Goal: Task Accomplishment & Management: Manage account settings

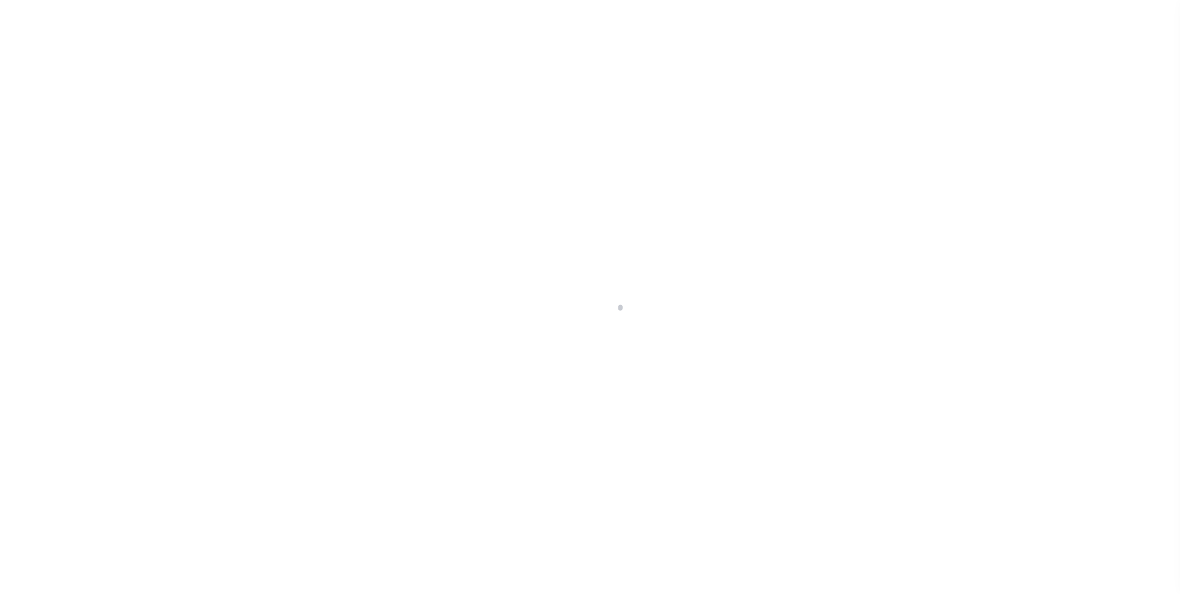
select select
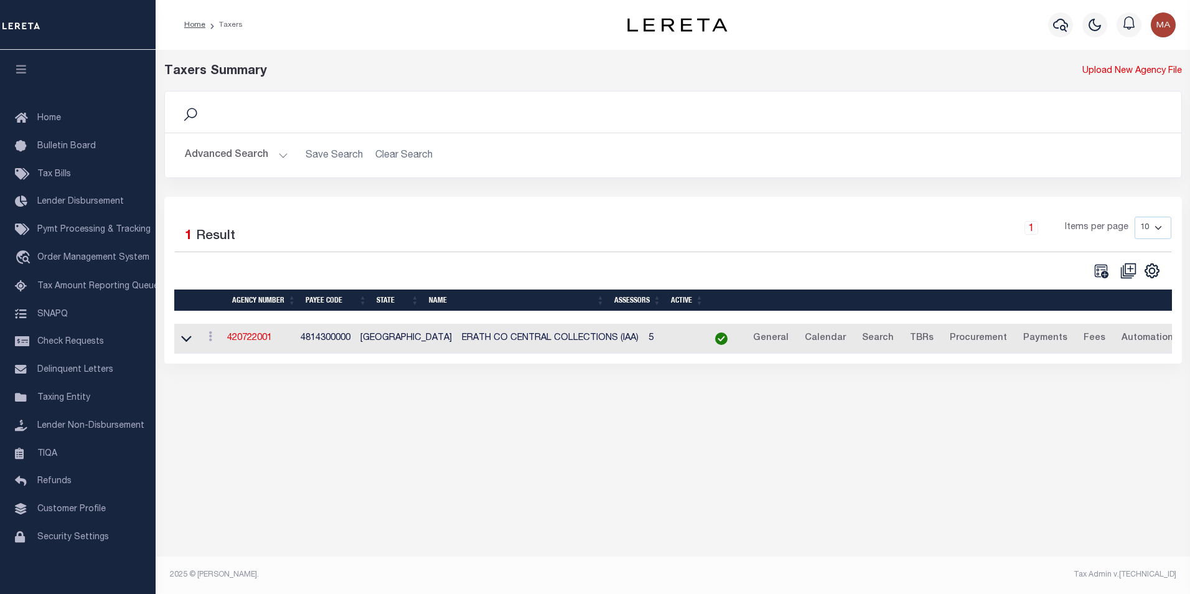
click at [279, 156] on button "Advanced Search" at bounding box center [236, 155] width 103 height 24
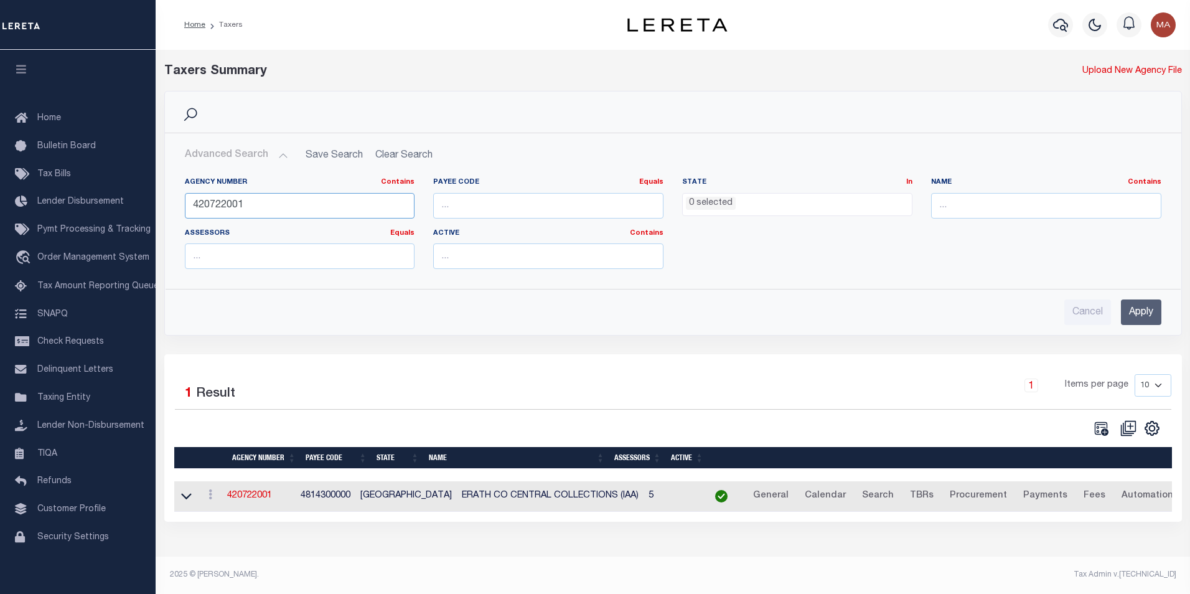
drag, startPoint x: 249, startPoint y: 200, endPoint x: 167, endPoint y: 210, distance: 82.1
click at [167, 210] on div "Agency Number Contains Contains Is 420722001 Payee Code Equals Equals Is Not Eq…" at bounding box center [673, 222] width 1015 height 111
paste input "1820000"
type input "421820000"
click at [1147, 304] on input "Apply" at bounding box center [1141, 312] width 40 height 26
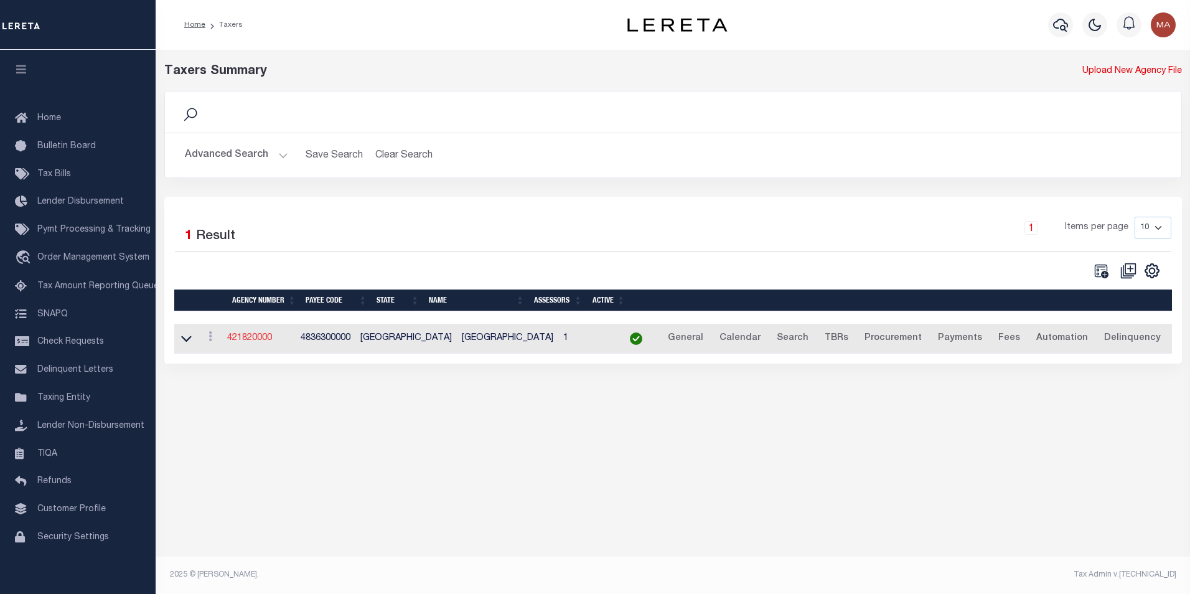
click at [256, 335] on link "421820000" at bounding box center [249, 337] width 45 height 9
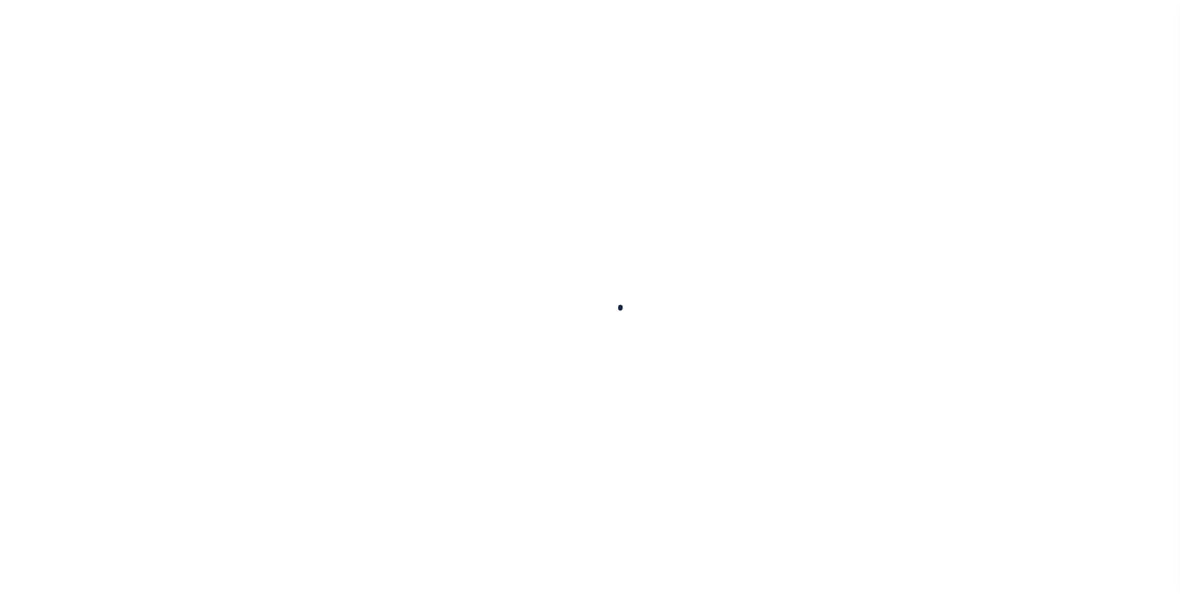
select select
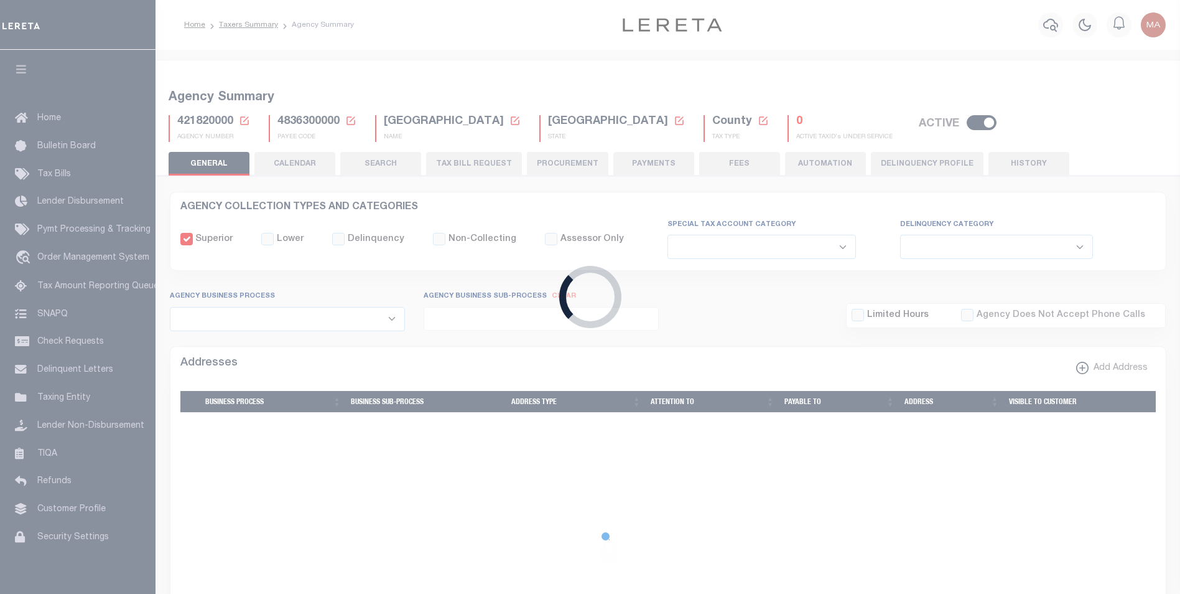
checkbox input "false"
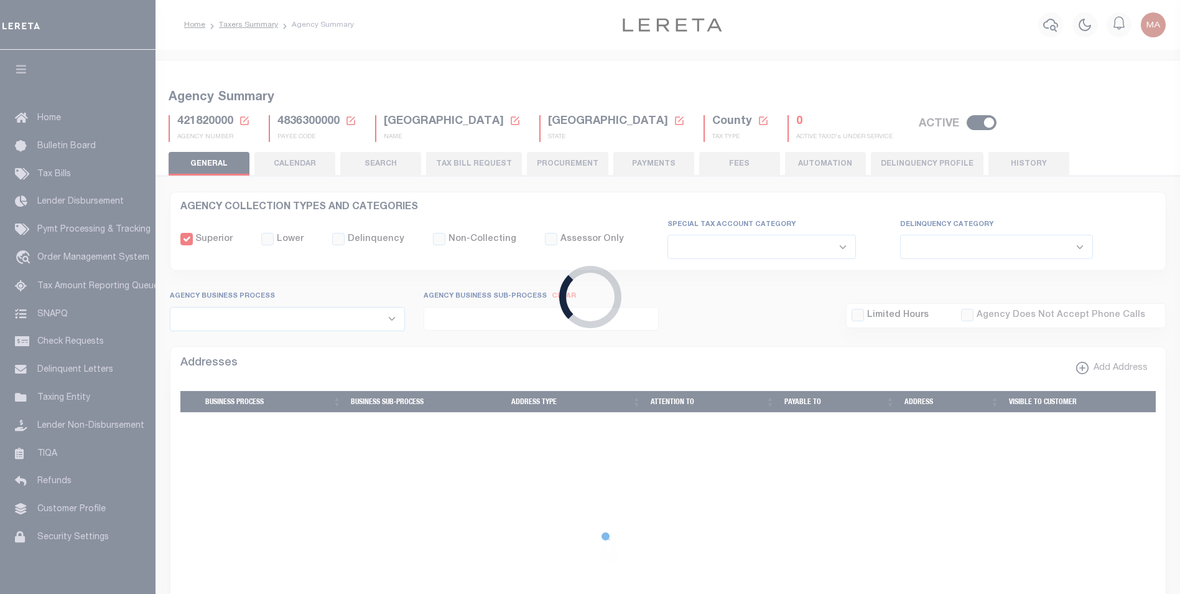
type input "4836300000"
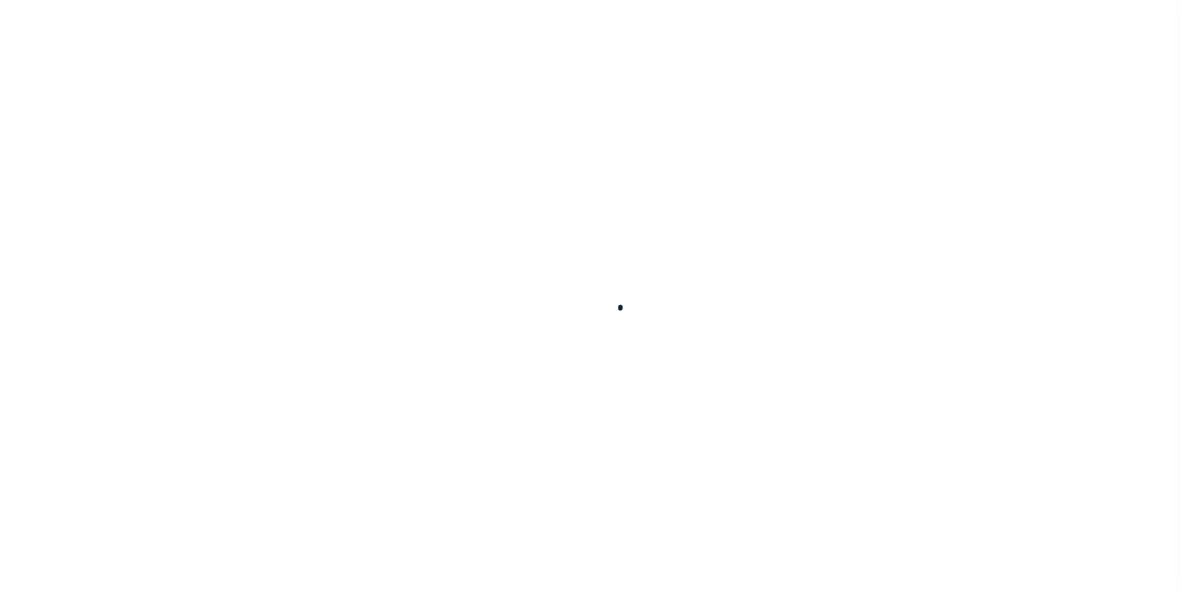
select select
checkbox input "false"
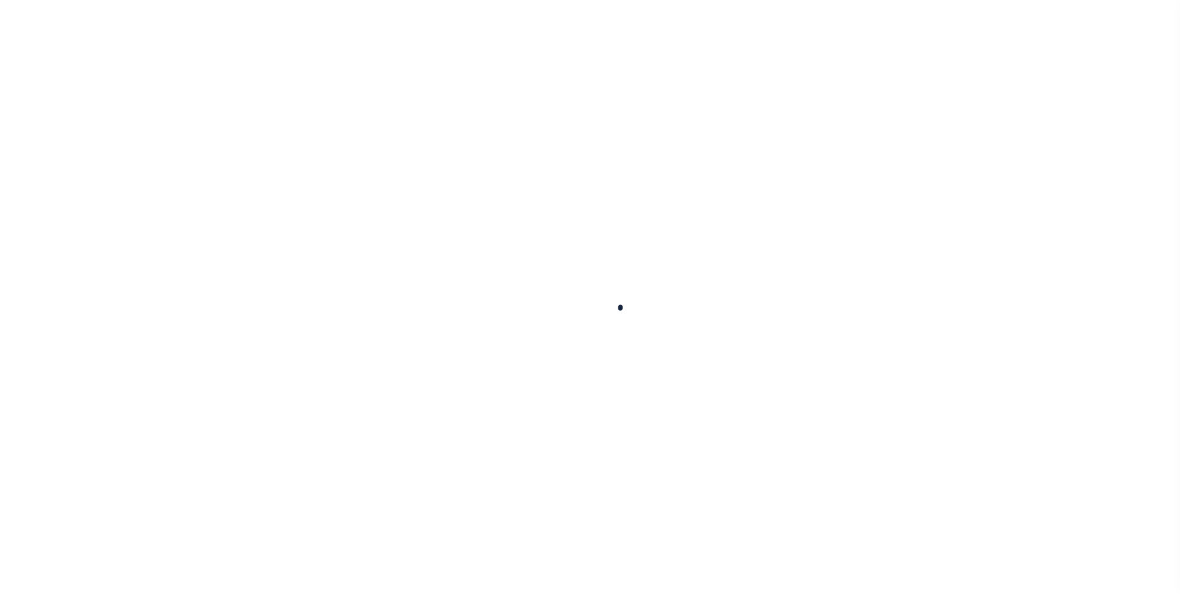
checkbox input "false"
type input "4836300000"
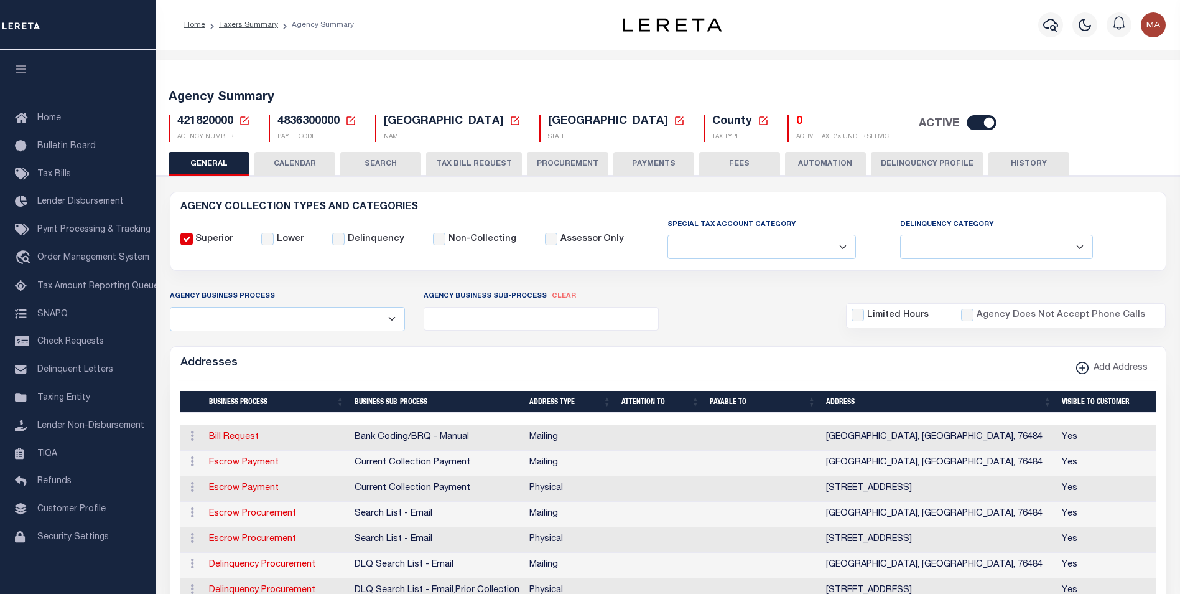
click at [967, 123] on input "checkbox" at bounding box center [982, 122] width 30 height 15
checkbox input "false"
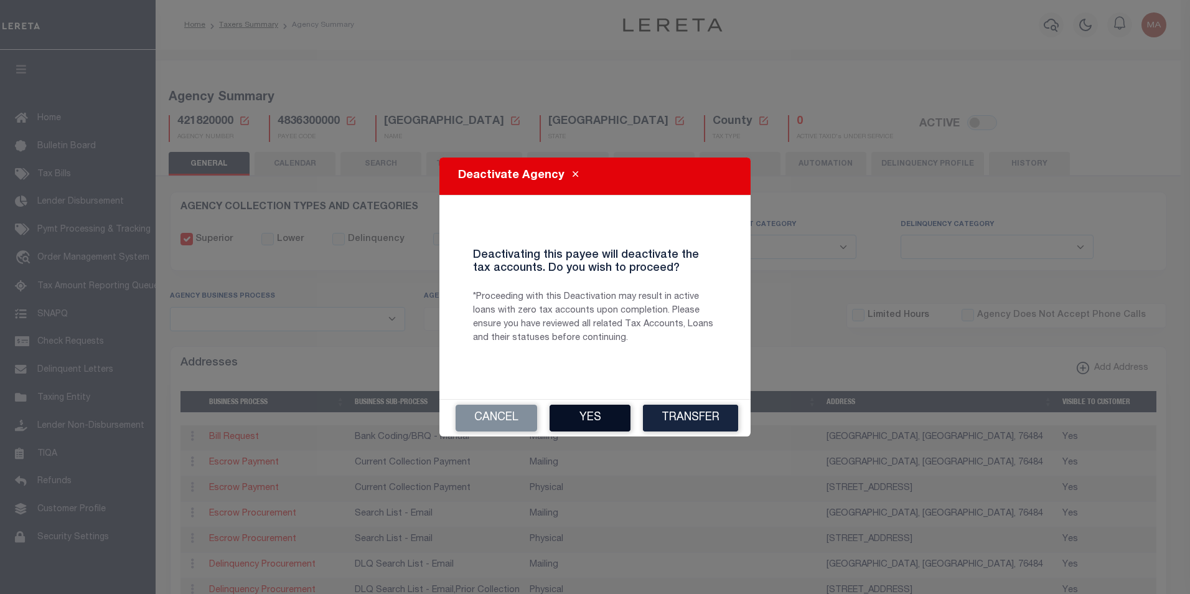
click at [581, 416] on button "Yes" at bounding box center [589, 417] width 81 height 27
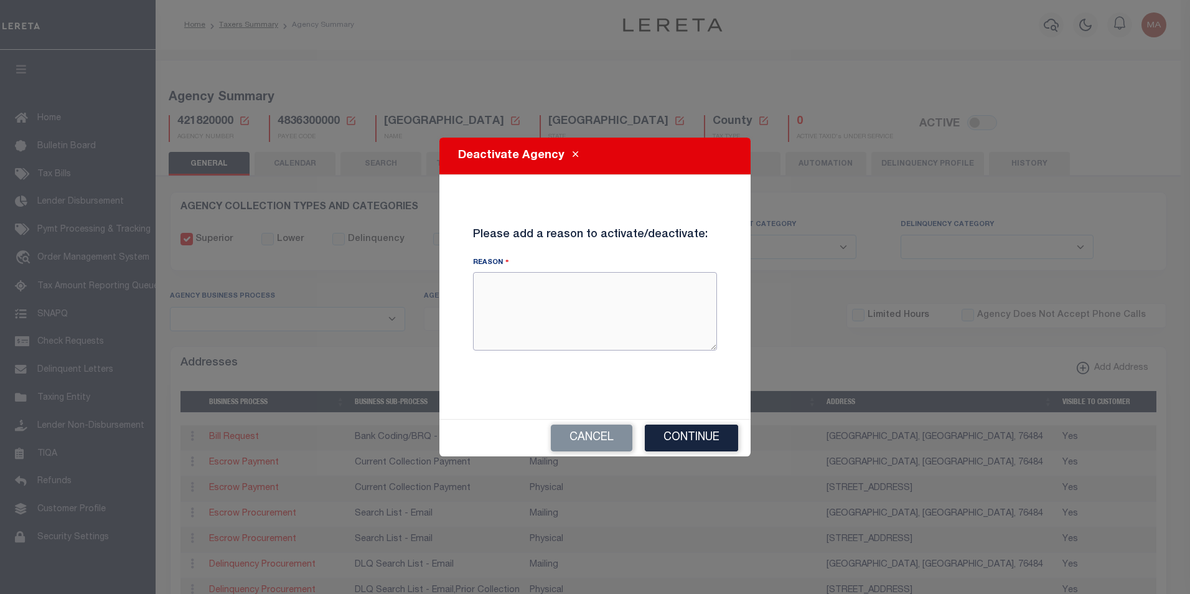
click at [556, 315] on textarea "Reason" at bounding box center [595, 311] width 244 height 78
type textarea "test"
checkbox input "true"
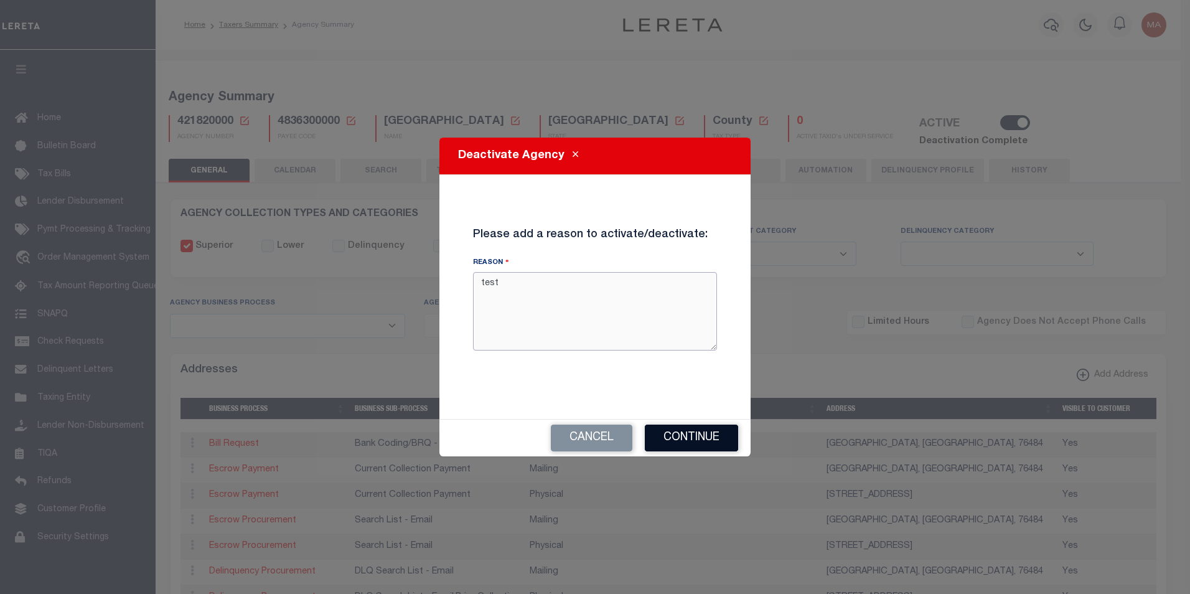
type textarea "test"
click at [711, 442] on button "Continue" at bounding box center [691, 437] width 93 height 27
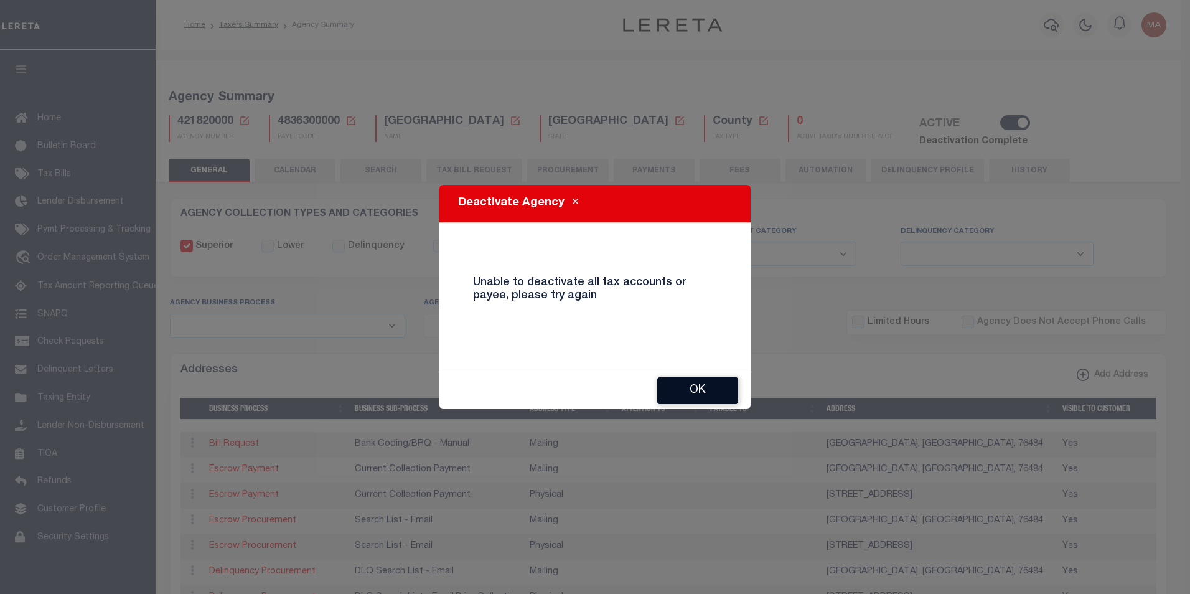
click at [686, 395] on button "OK" at bounding box center [697, 390] width 81 height 27
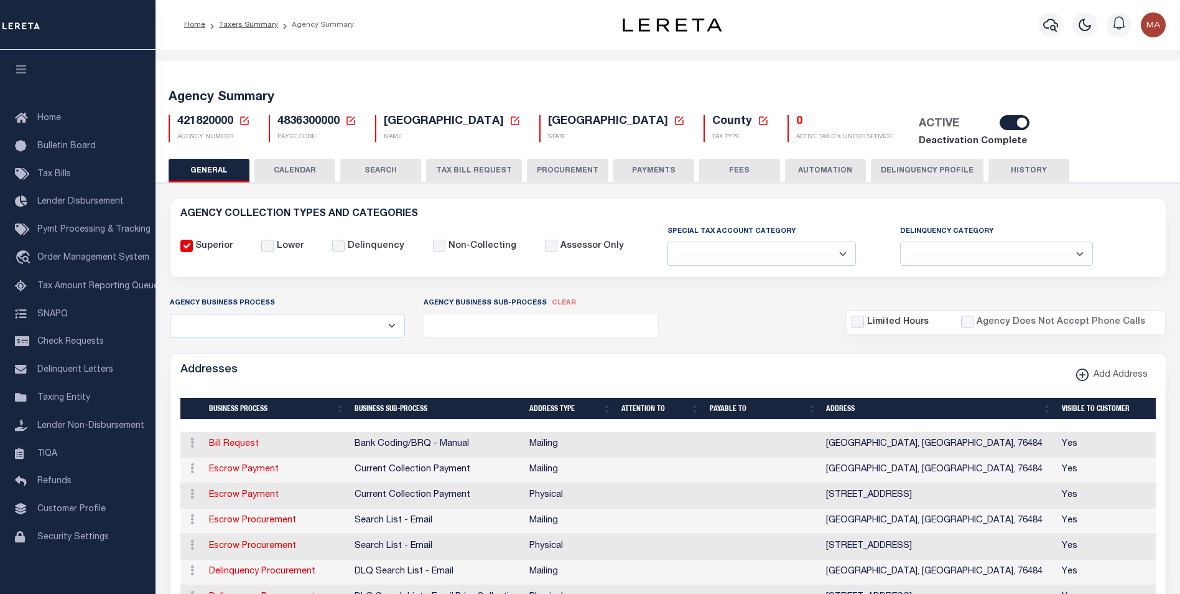
click at [1000, 124] on input "checkbox" at bounding box center [1015, 122] width 30 height 15
checkbox input "false"
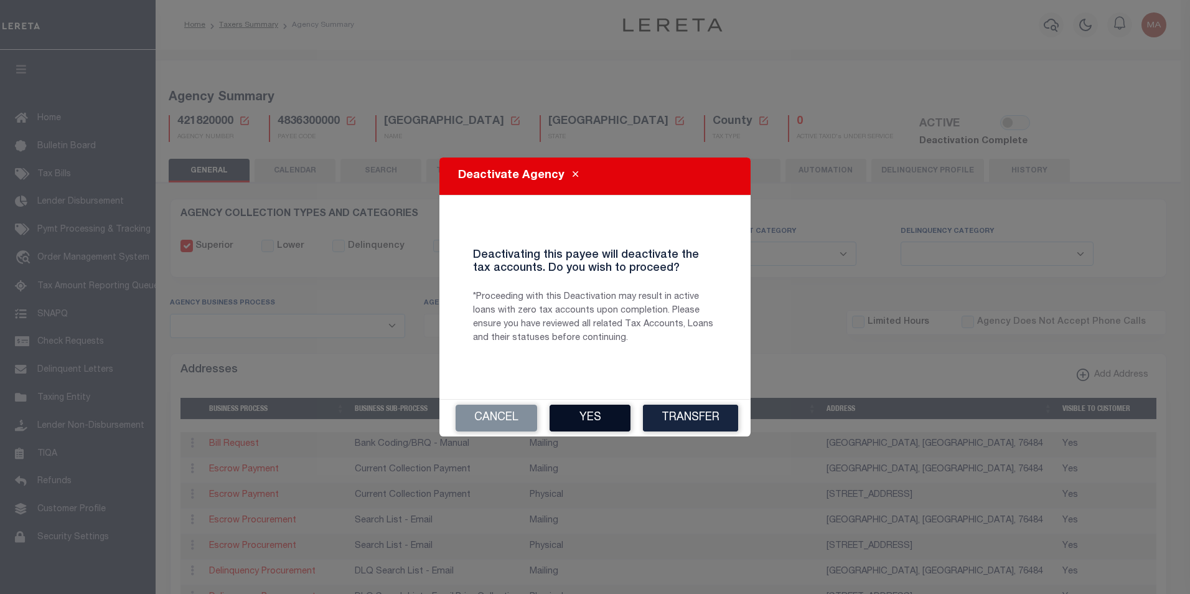
click at [611, 417] on button "Yes" at bounding box center [589, 417] width 81 height 27
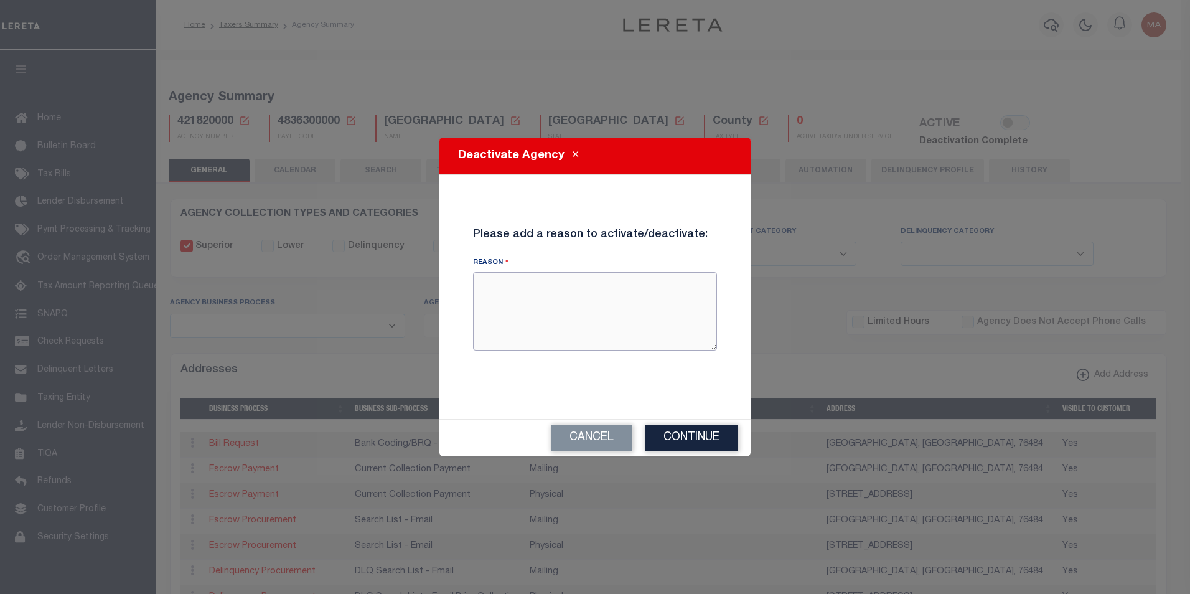
click at [568, 299] on textarea "Reason" at bounding box center [595, 311] width 244 height 78
type textarea "test"
click at [690, 446] on button "Continue" at bounding box center [691, 437] width 93 height 27
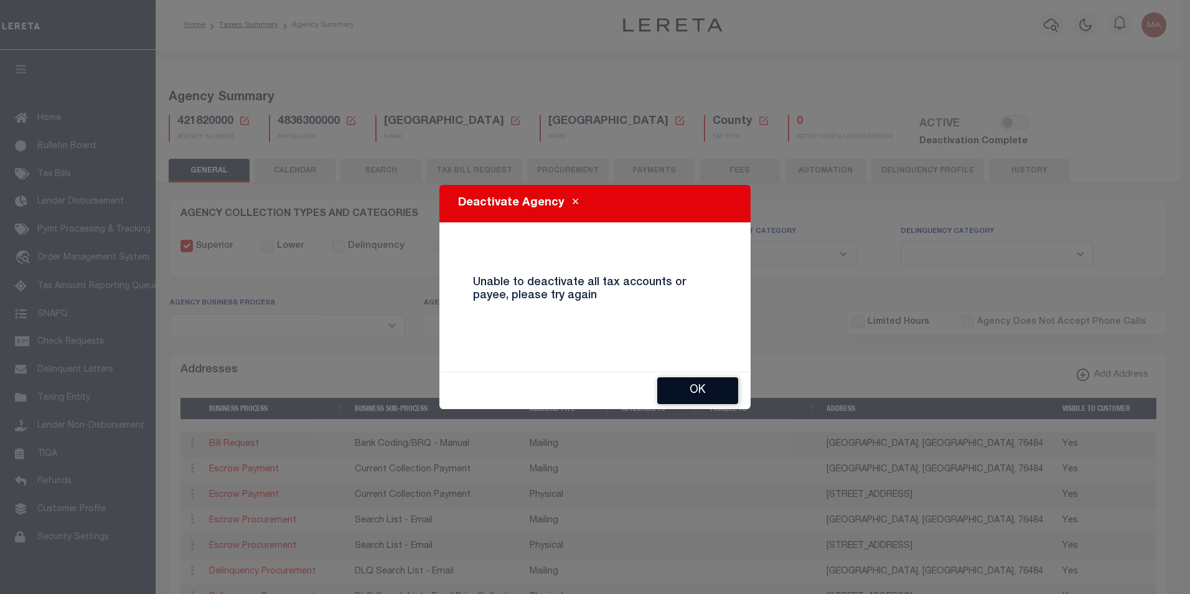
click at [702, 393] on button "OK" at bounding box center [697, 390] width 81 height 27
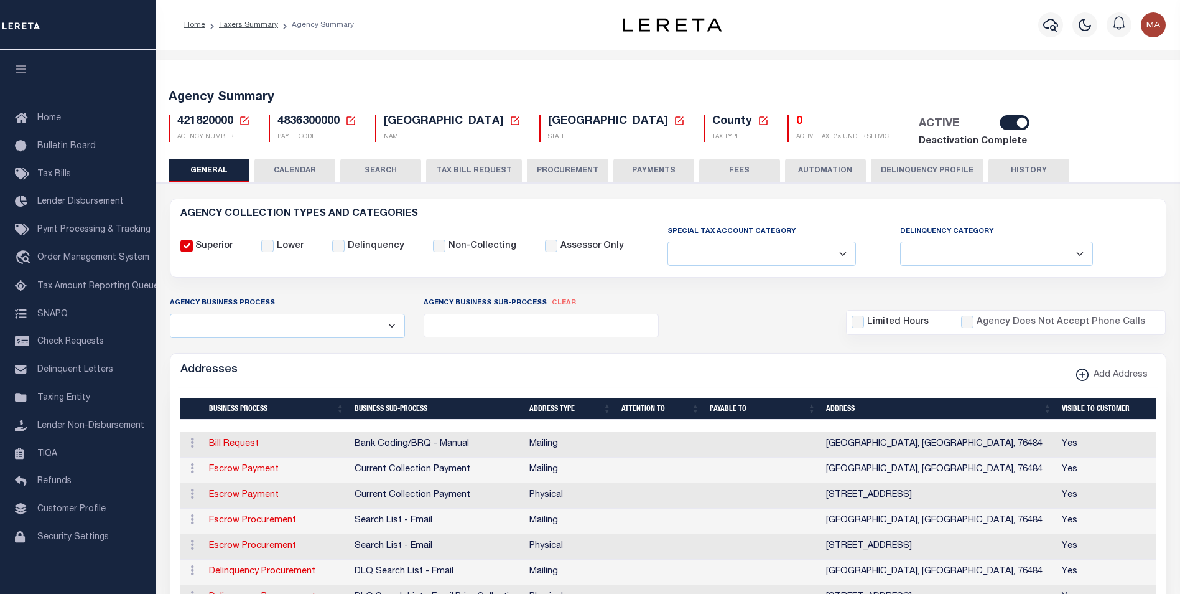
click at [1000, 126] on input "checkbox" at bounding box center [1015, 122] width 30 height 15
checkbox input "false"
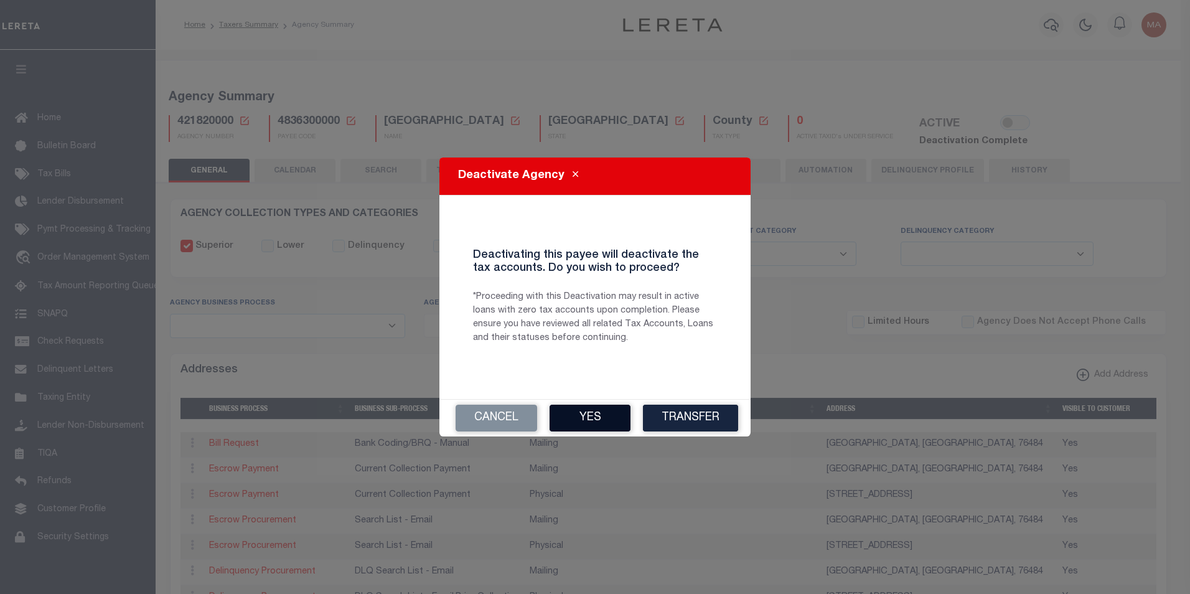
click at [610, 416] on button "Yes" at bounding box center [589, 417] width 81 height 27
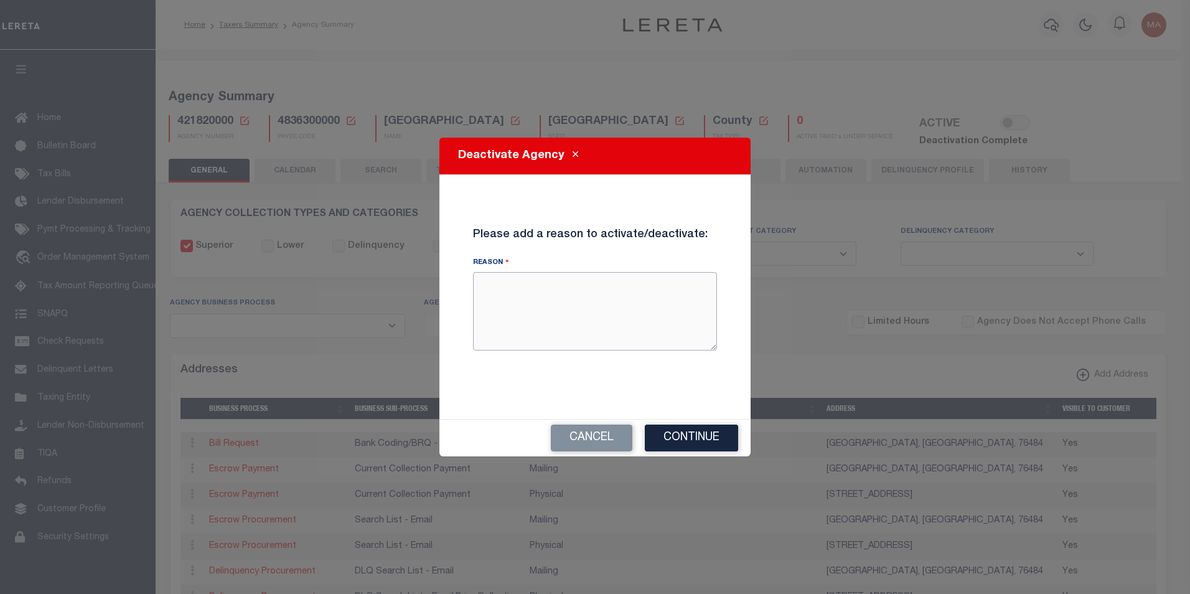
click at [557, 301] on textarea "Reason" at bounding box center [595, 311] width 244 height 78
type textarea "test"
click at [706, 437] on button "Continue" at bounding box center [691, 437] width 93 height 27
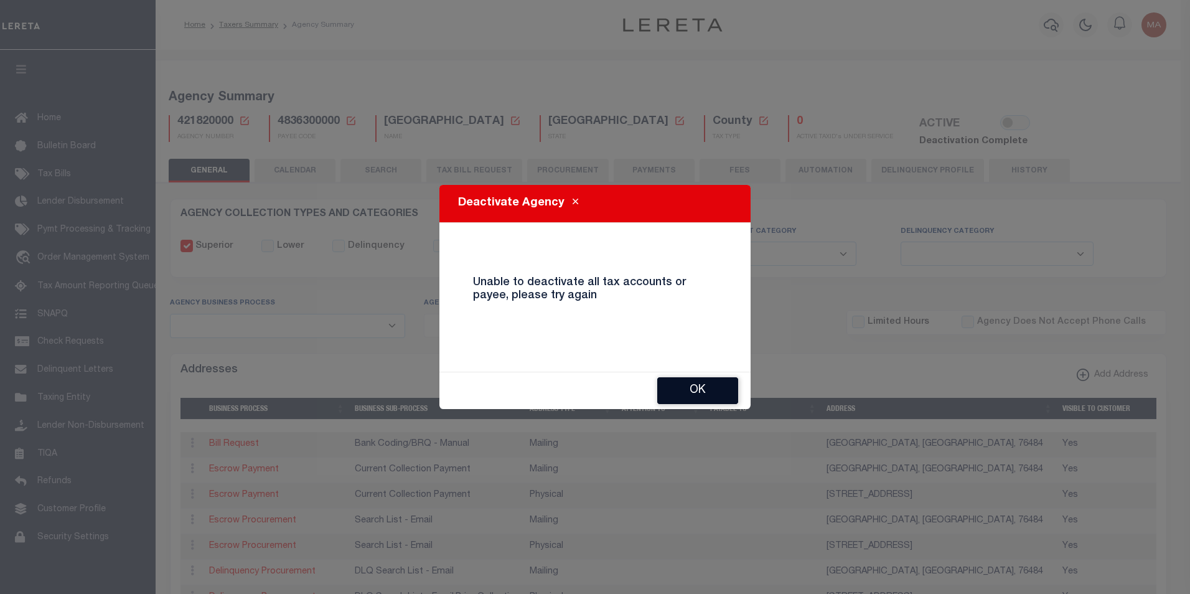
click at [703, 391] on button "OK" at bounding box center [697, 390] width 81 height 27
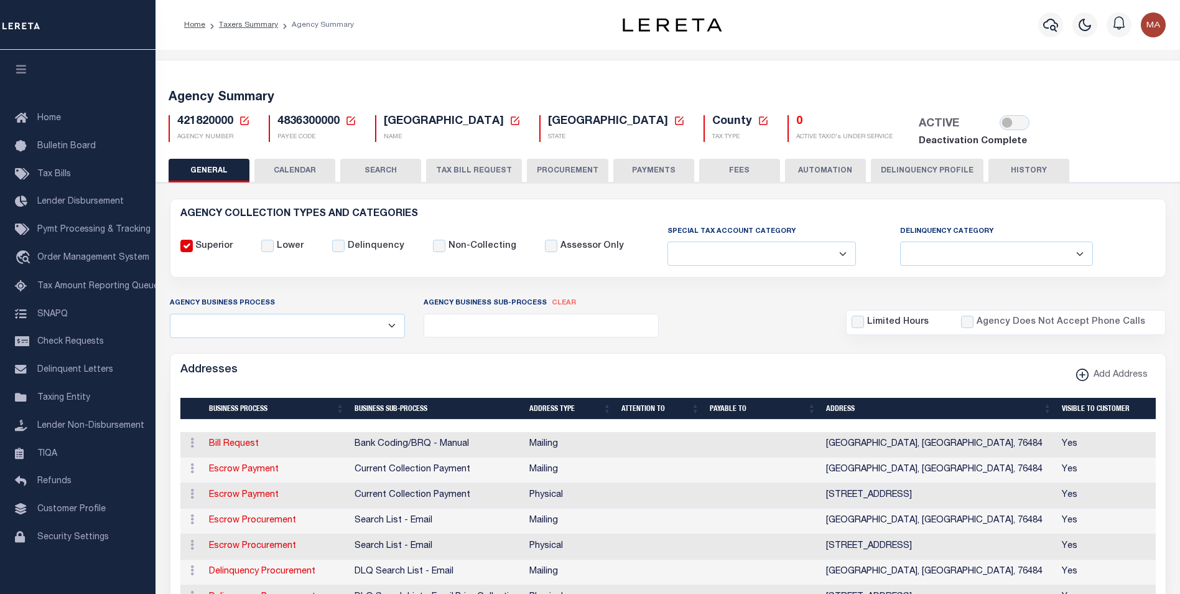
checkbox input "true"
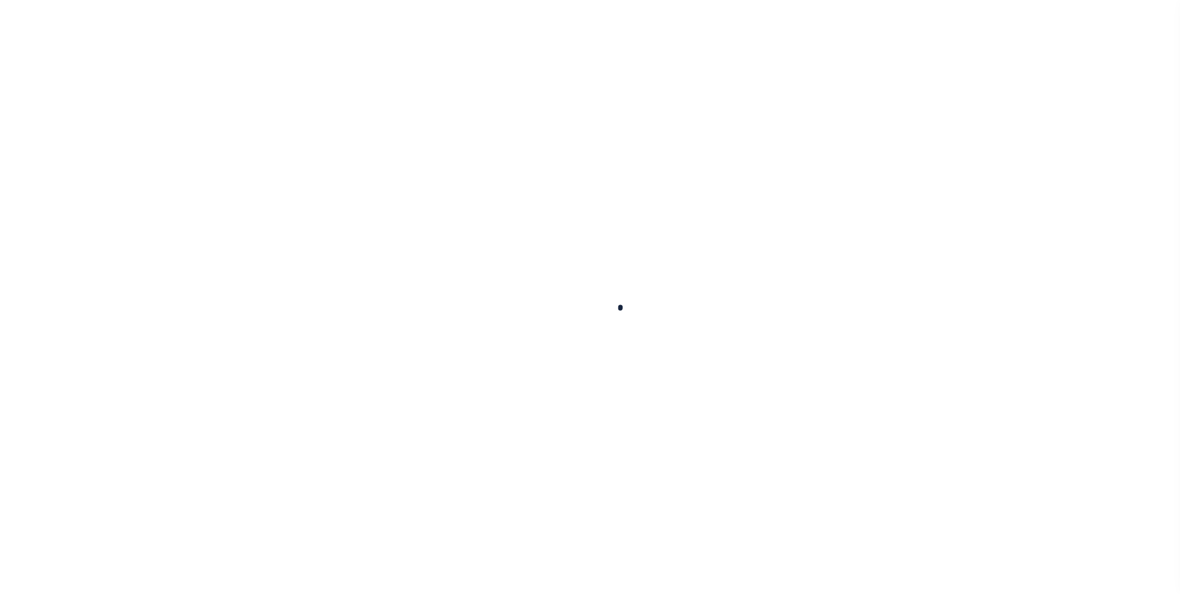
select select
checkbox input "false"
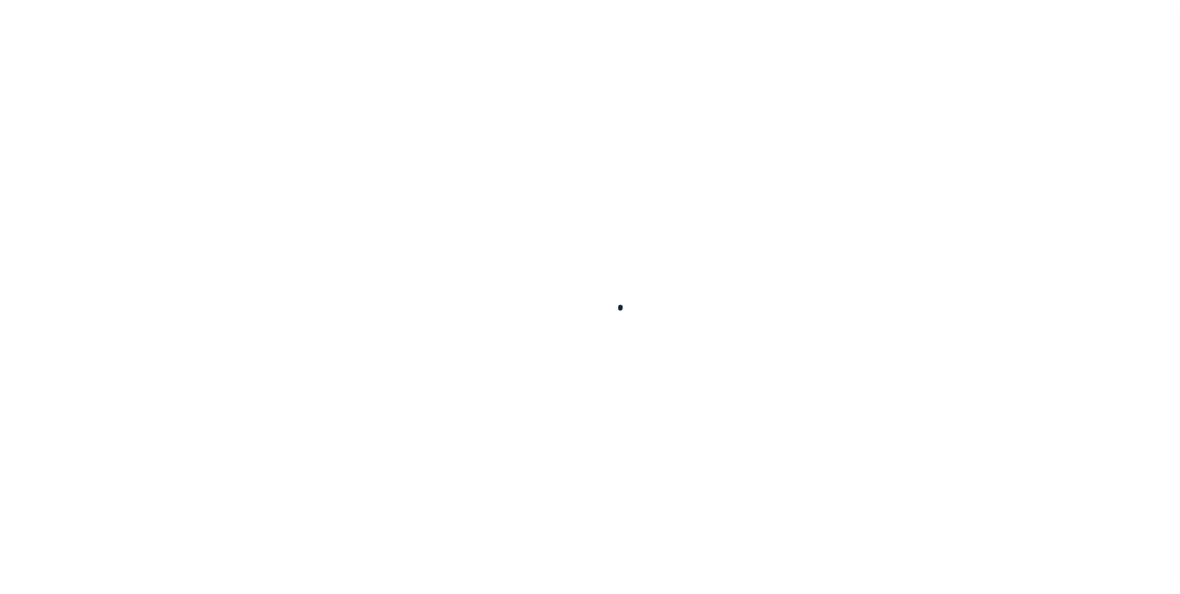
checkbox input "false"
type input "4836300000"
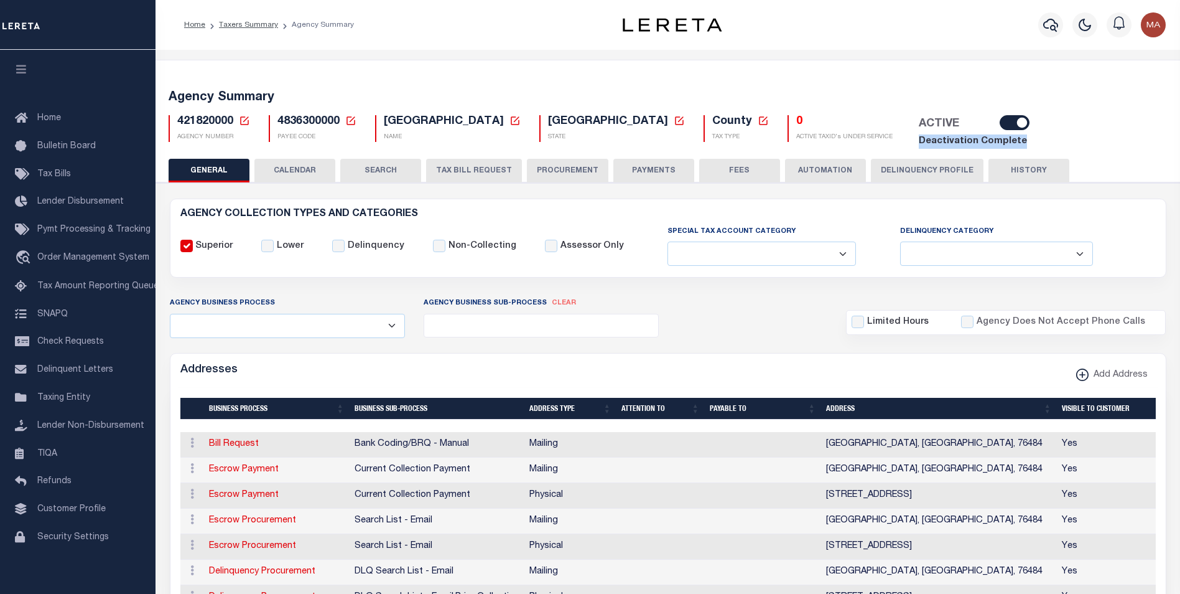
drag, startPoint x: 810, startPoint y: 151, endPoint x: 912, endPoint y: 153, distance: 101.4
click at [912, 153] on div "Agency Summary 421820000 Agency Number Edit Cancel Ok New Agency Number Cancel …" at bounding box center [668, 116] width 1029 height 83
copy link "Deactivation Complete"
click at [986, 136] on div "421820000 Agency Number Edit Cancel Ok" at bounding box center [668, 127] width 1018 height 44
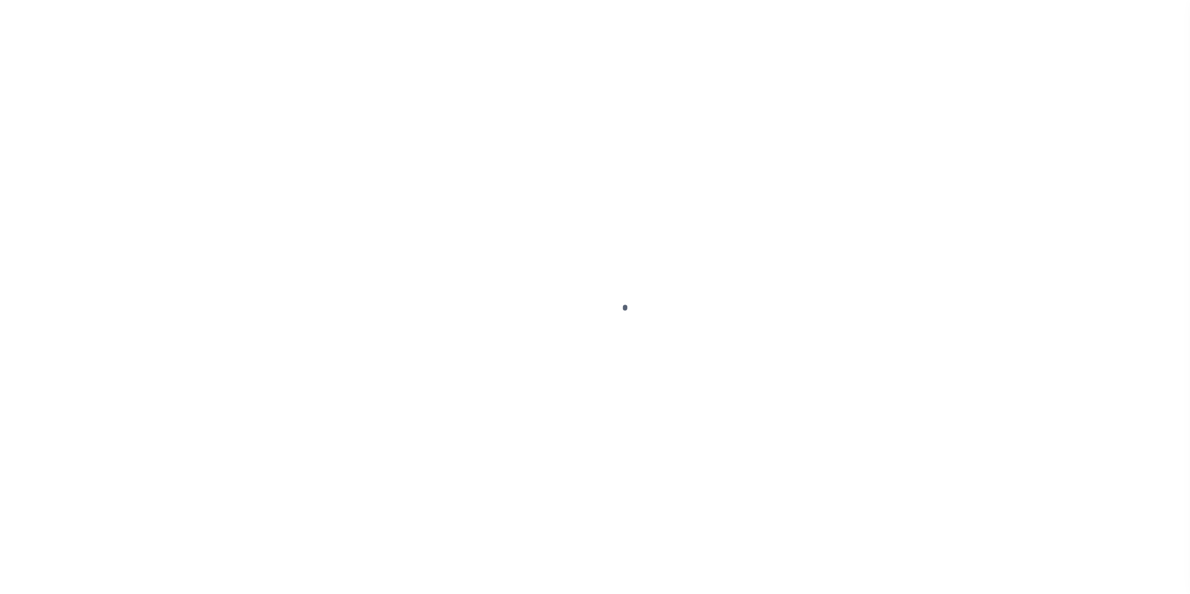
select select
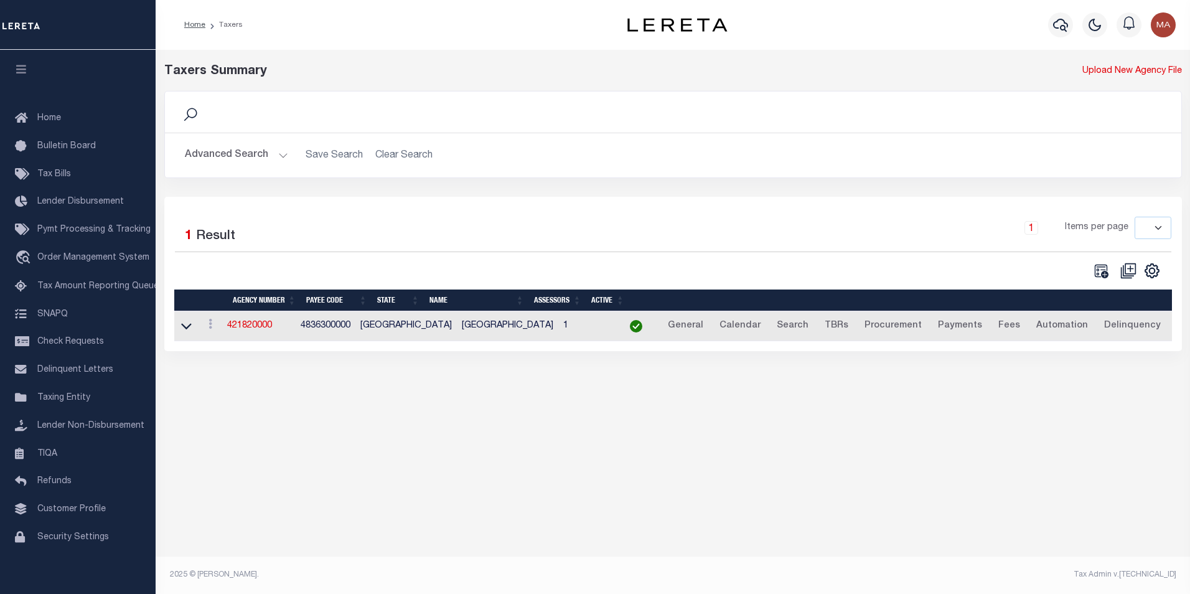
click at [319, 232] on div "Selected 1 Result" at bounding box center [292, 234] width 235 height 35
click at [282, 154] on button "Advanced Search" at bounding box center [236, 155] width 103 height 24
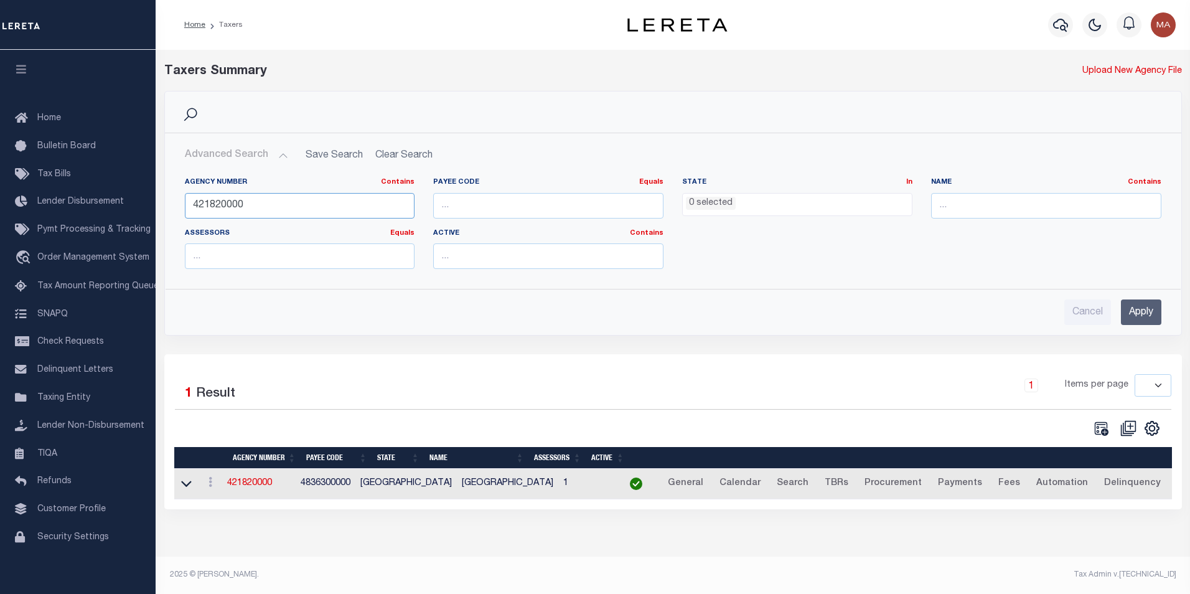
drag, startPoint x: 264, startPoint y: 207, endPoint x: 175, endPoint y: 203, distance: 88.4
click at [175, 203] on div "Agency Number Contains Contains Is 421820000" at bounding box center [299, 202] width 249 height 51
paste input "522001"
type input "421522001"
click at [1134, 310] on input "Apply" at bounding box center [1141, 312] width 40 height 26
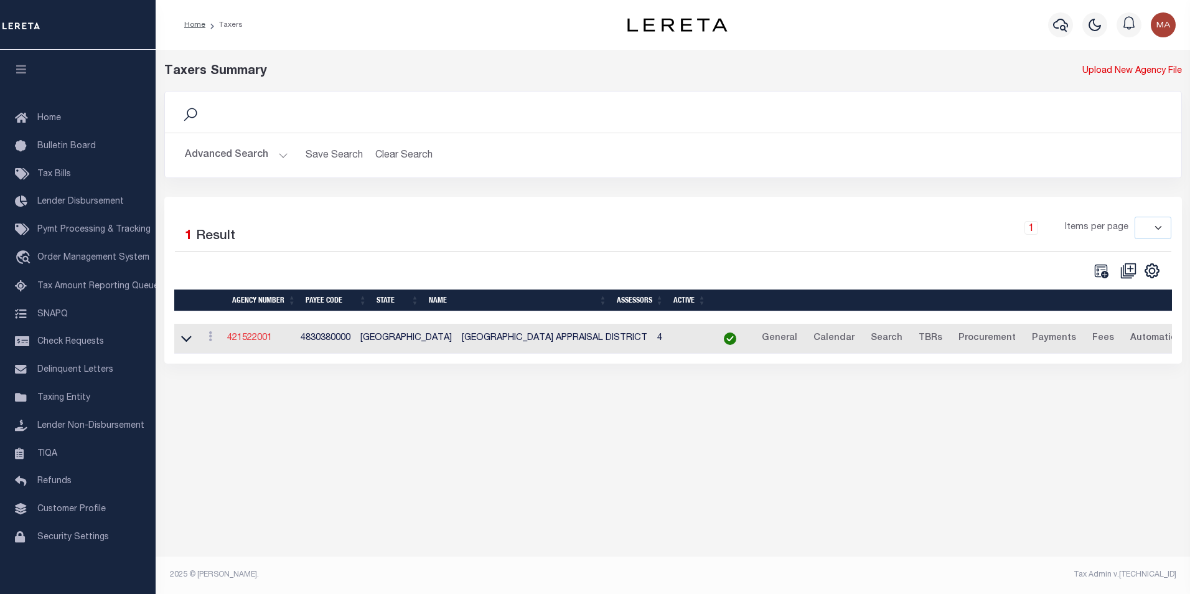
click at [252, 340] on link "421522001" at bounding box center [249, 337] width 45 height 9
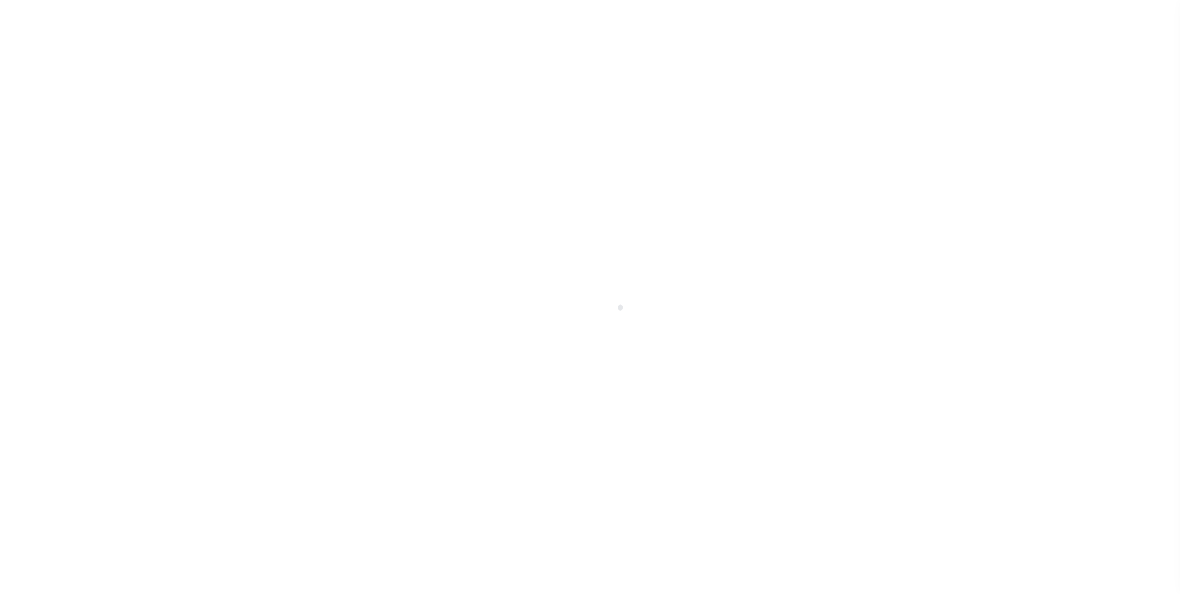
select select
checkbox input "false"
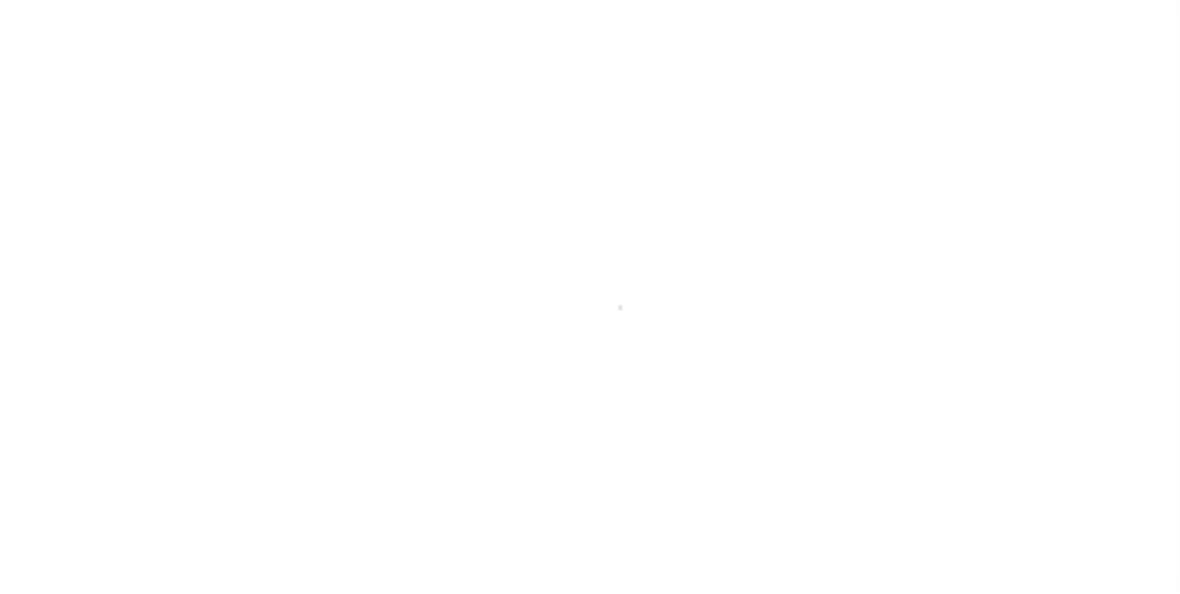
checkbox input "false"
type input "4830380000"
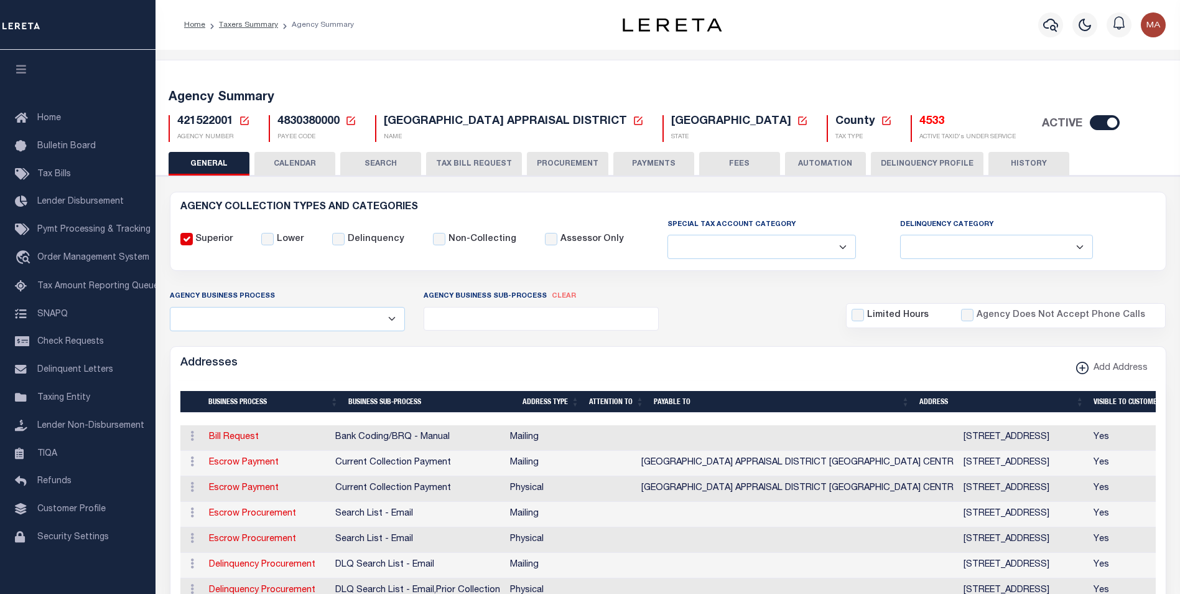
click at [1090, 125] on input "checkbox" at bounding box center [1105, 122] width 30 height 15
checkbox input "false"
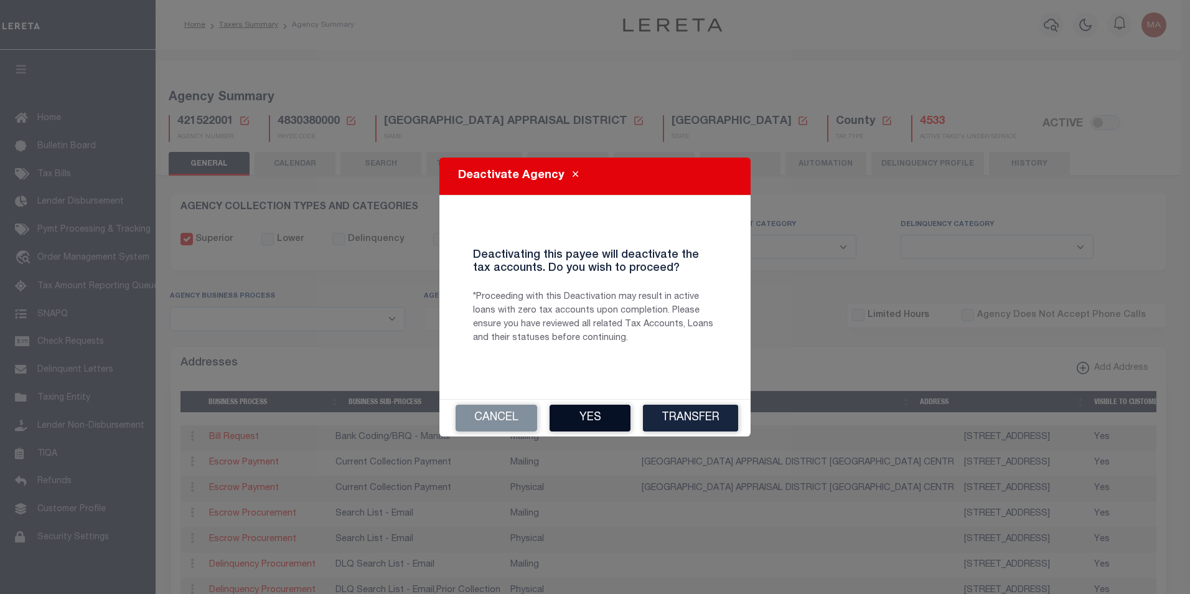
click at [578, 420] on button "Yes" at bounding box center [589, 417] width 81 height 27
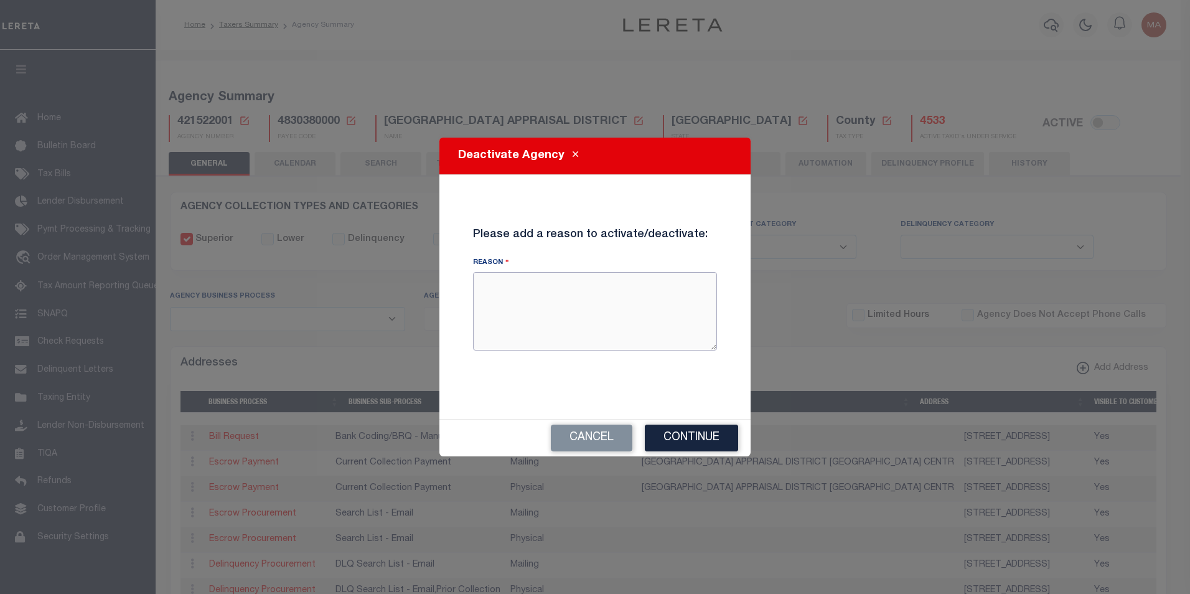
click at [571, 306] on textarea "Reason" at bounding box center [595, 311] width 244 height 78
type textarea "[PERSON_NAME] test"
click at [676, 438] on button "Continue" at bounding box center [691, 437] width 93 height 27
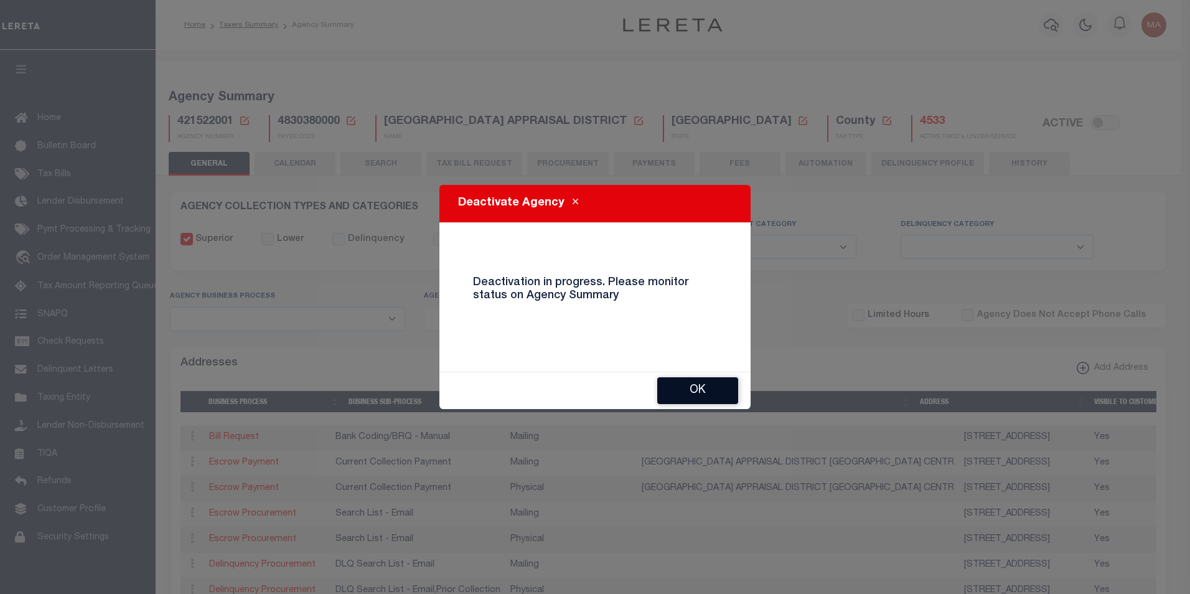
click at [720, 390] on button "OK" at bounding box center [697, 390] width 81 height 27
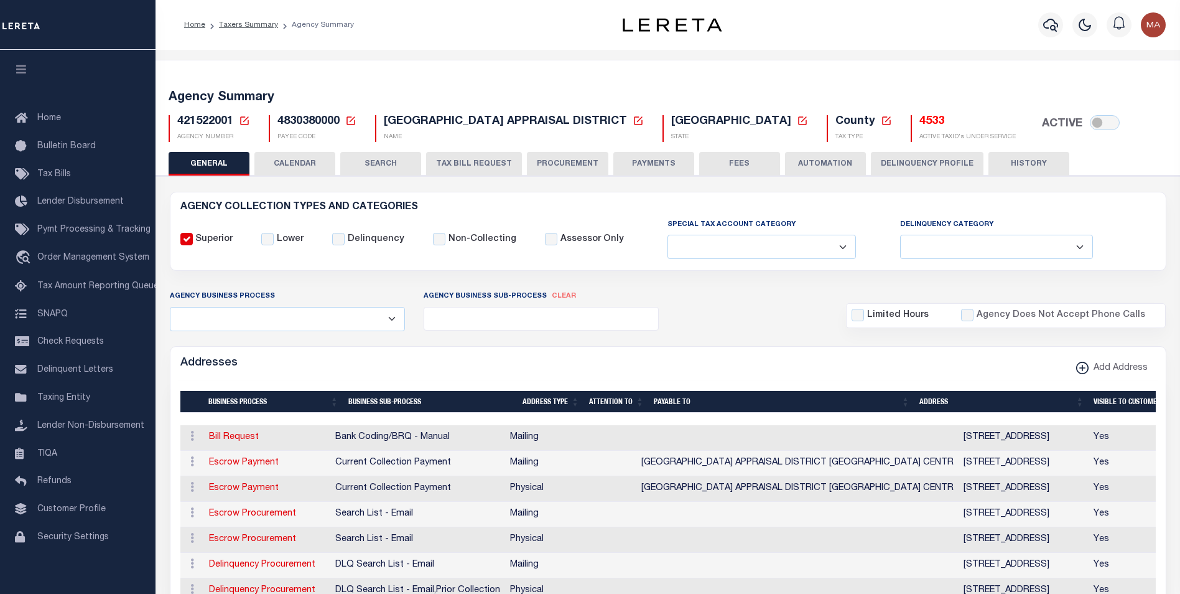
checkbox input "true"
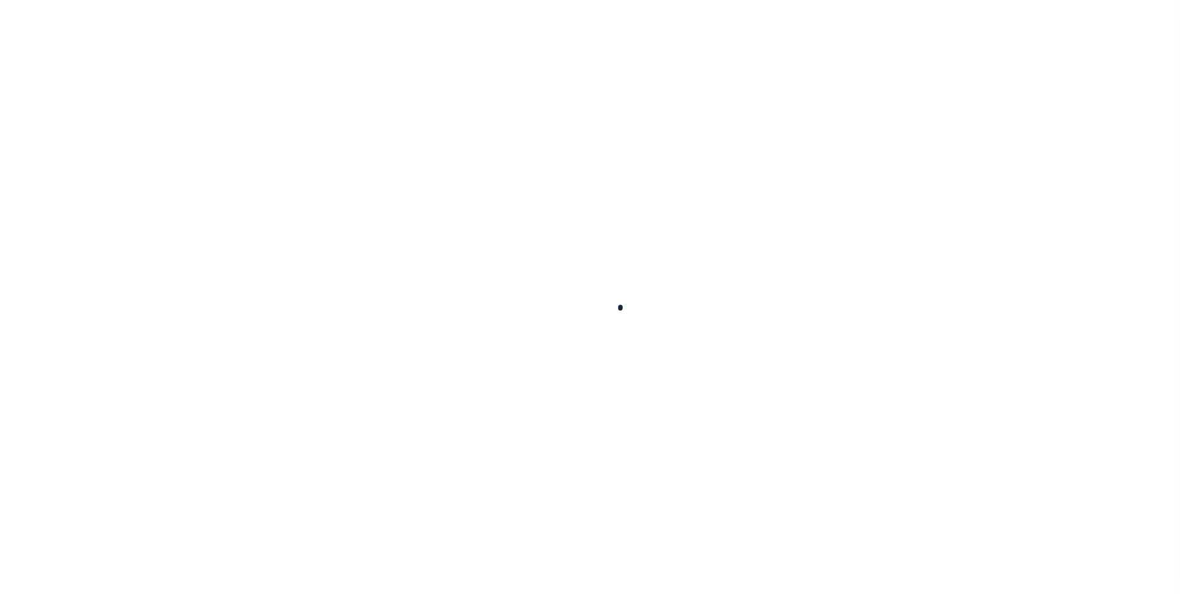
select select
checkbox input "false"
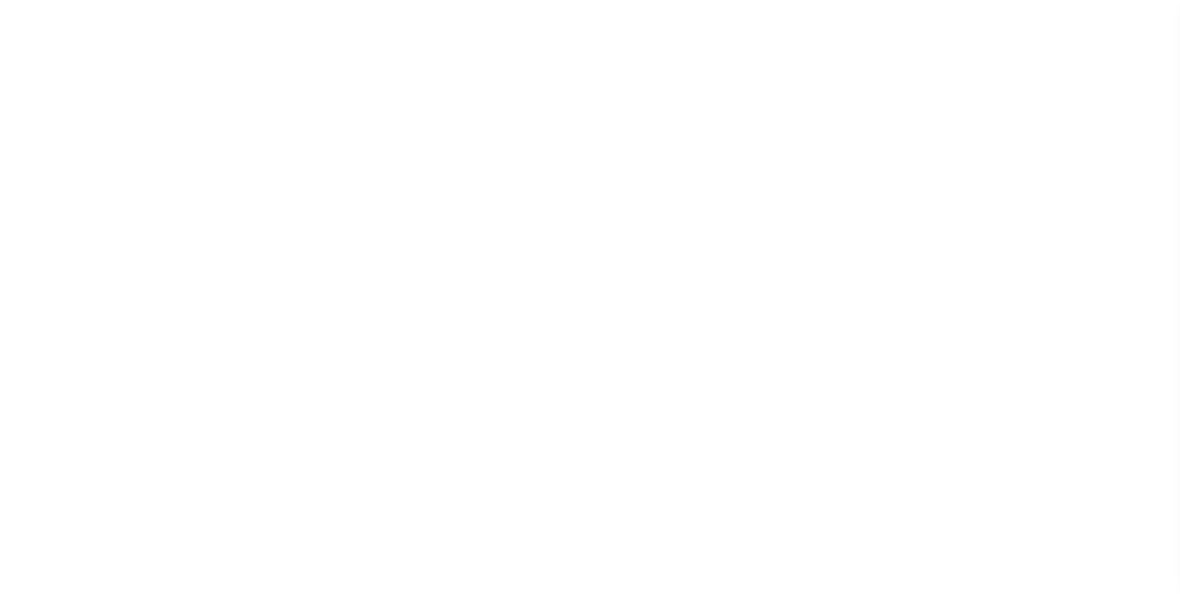
checkbox input "false"
type input "4830380000"
select select
checkbox input "false"
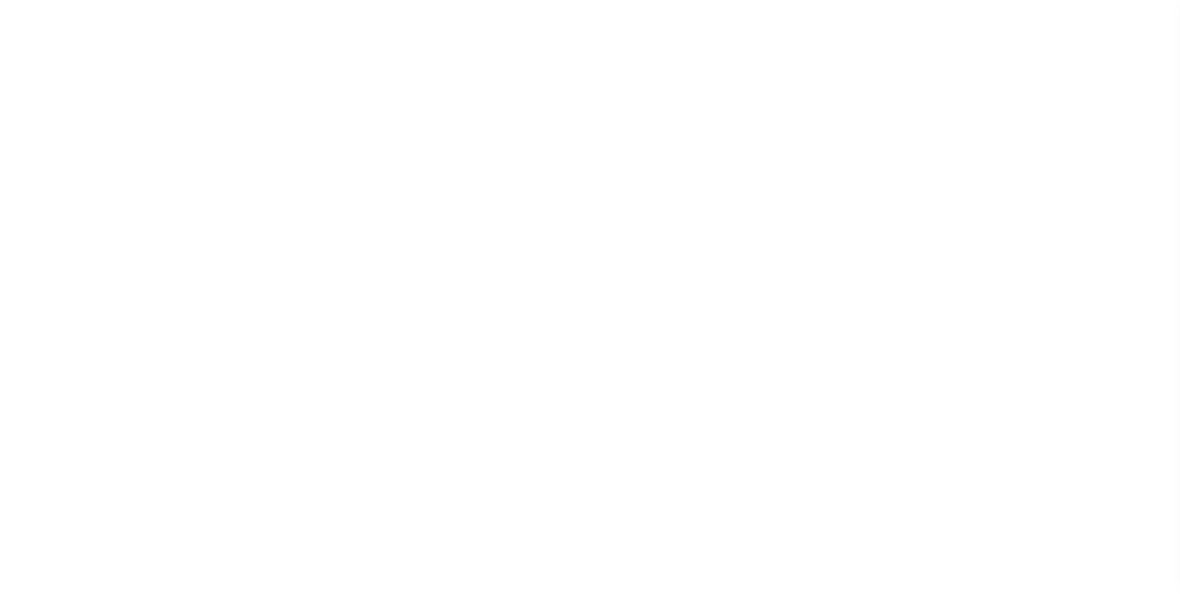
checkbox input "false"
type input "4830380000"
select select
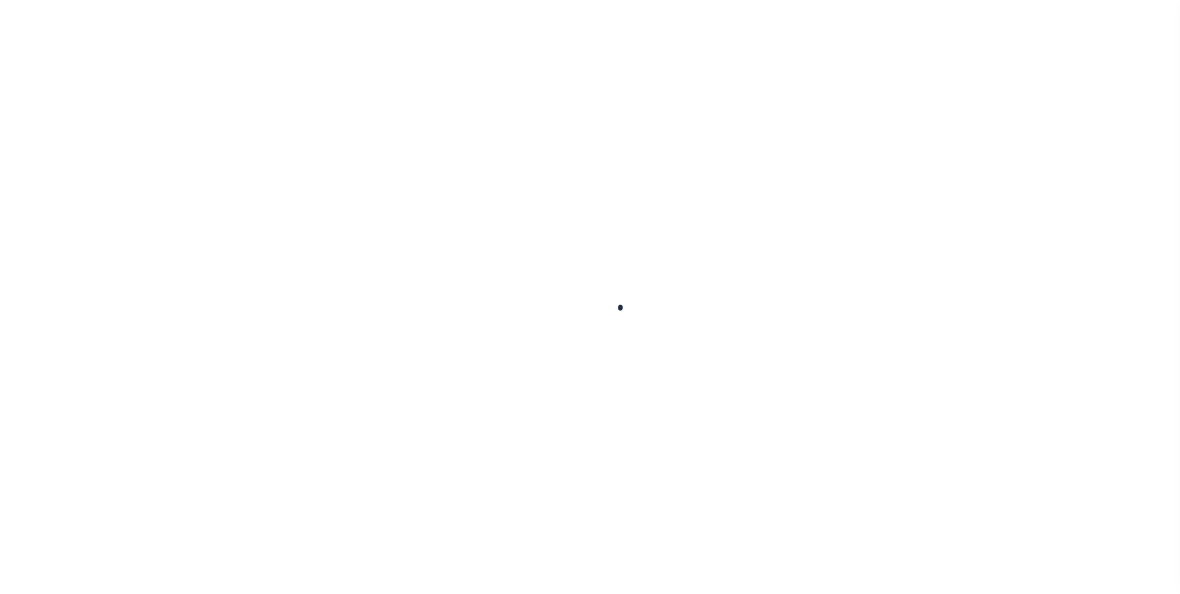
checkbox input "false"
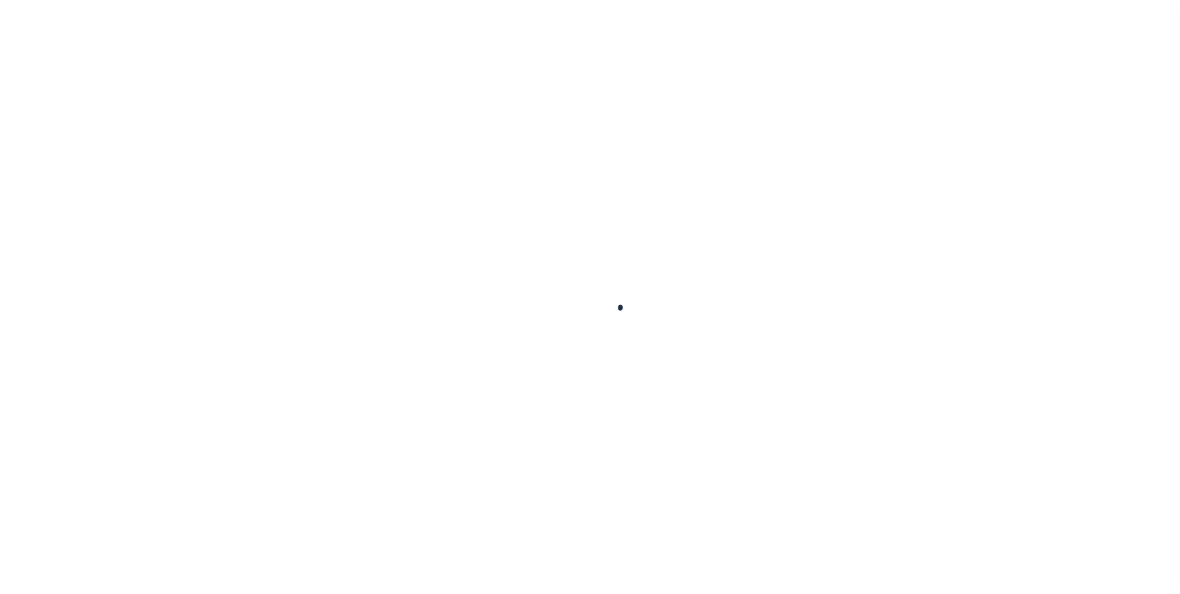
type input "4830380000"
select select
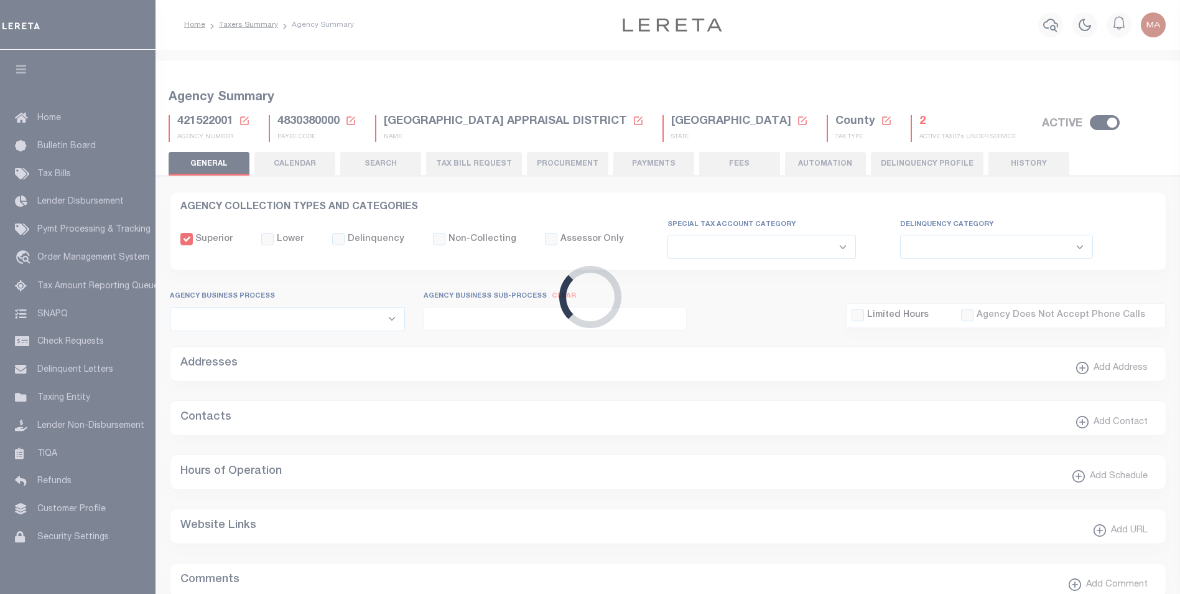
checkbox input "false"
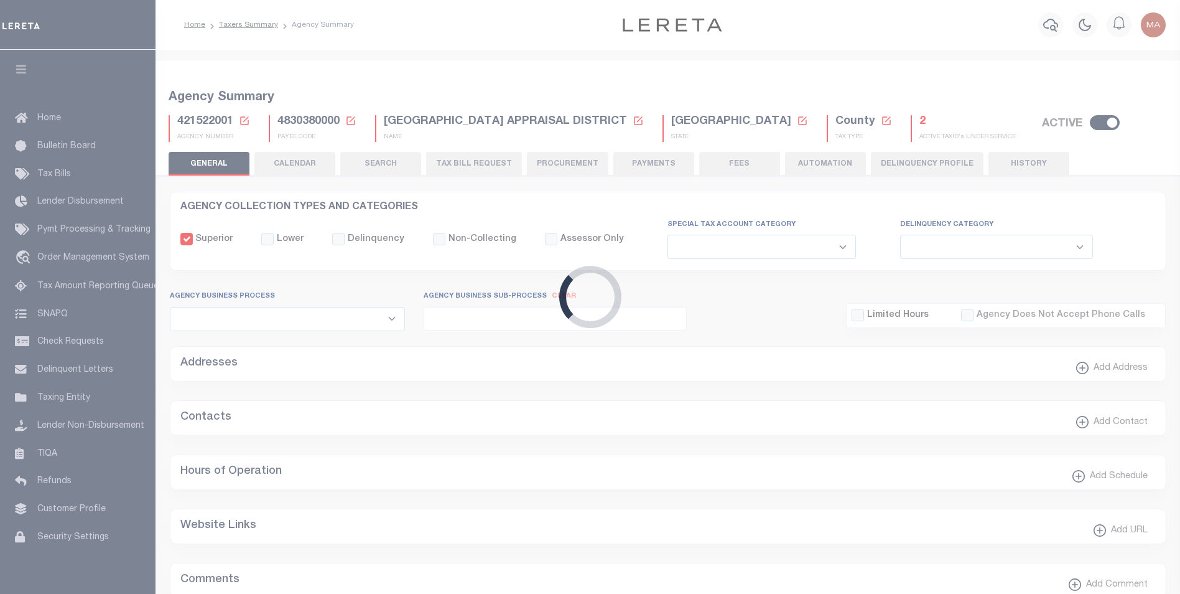
type input "4830380000"
